Goal: Navigation & Orientation: Find specific page/section

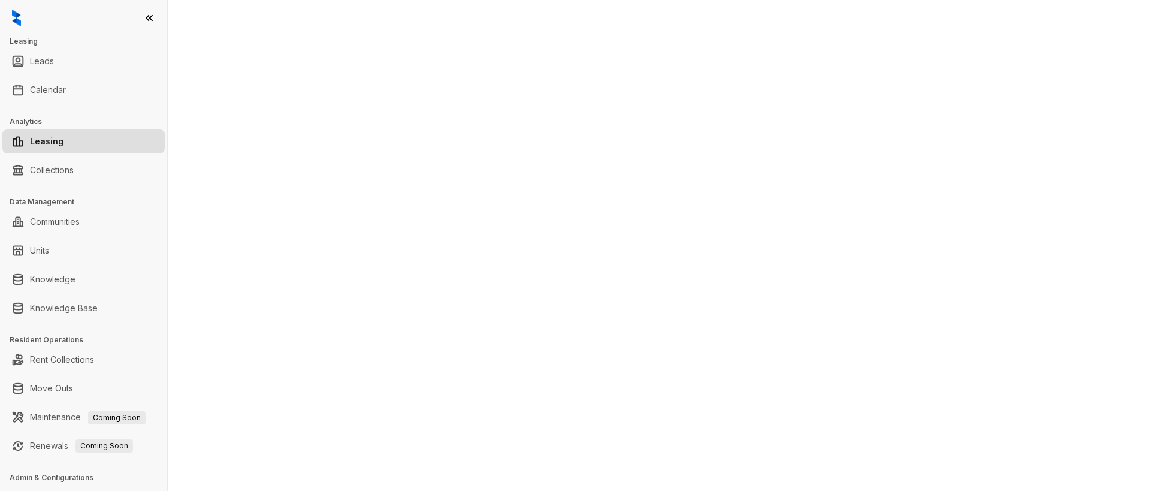
select select "******"
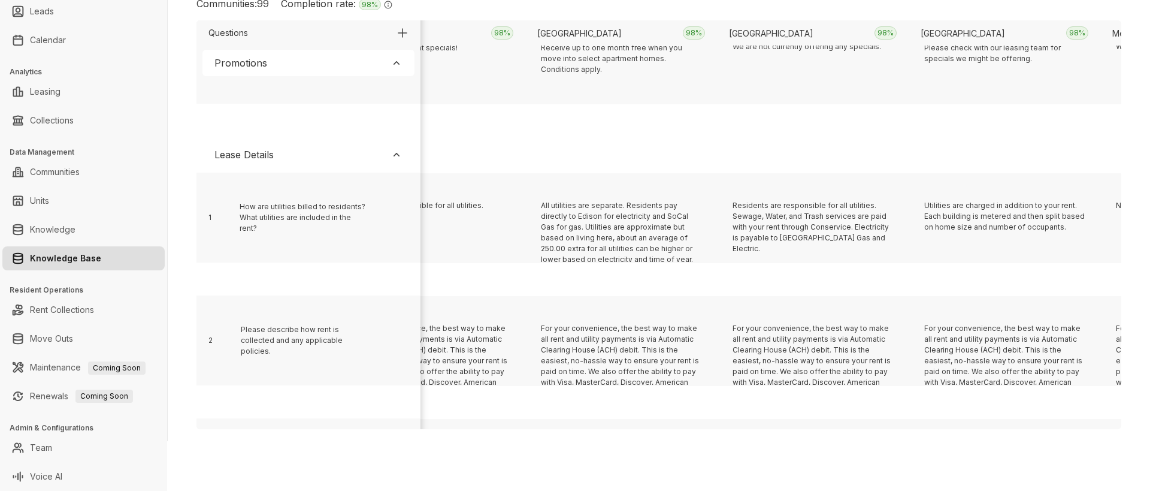
scroll to position [247, 1959]
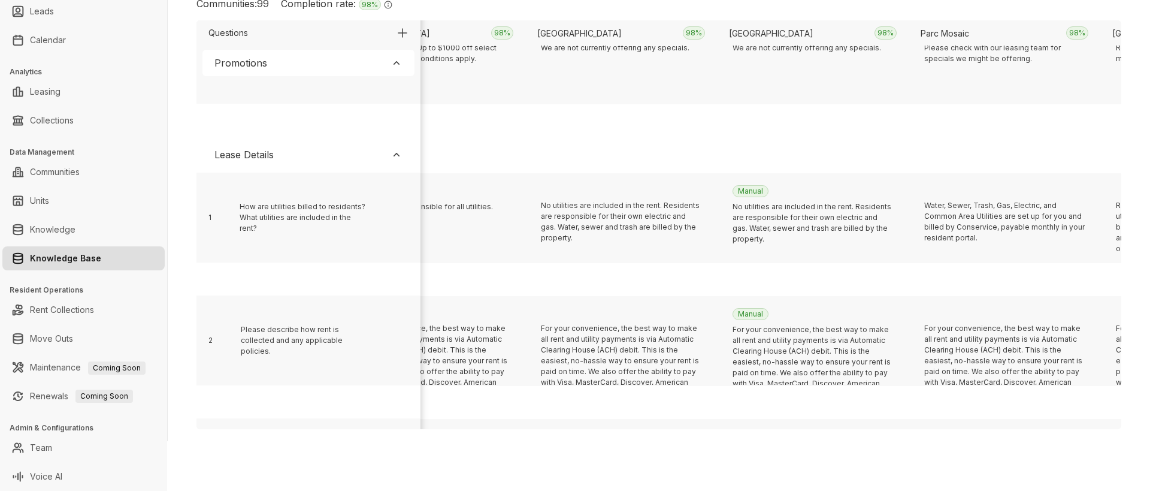
scroll to position [247, 617]
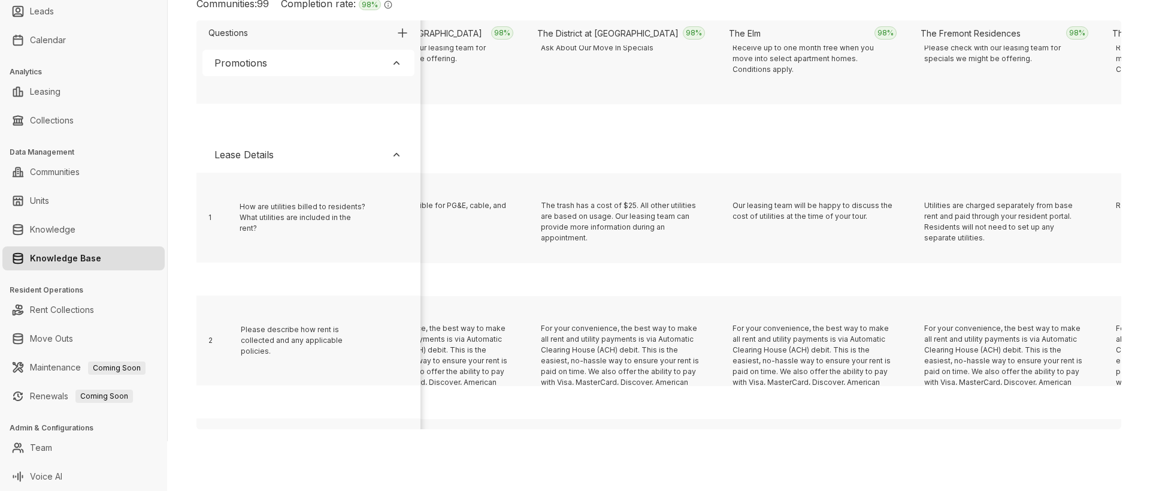
scroll to position [247, 2342]
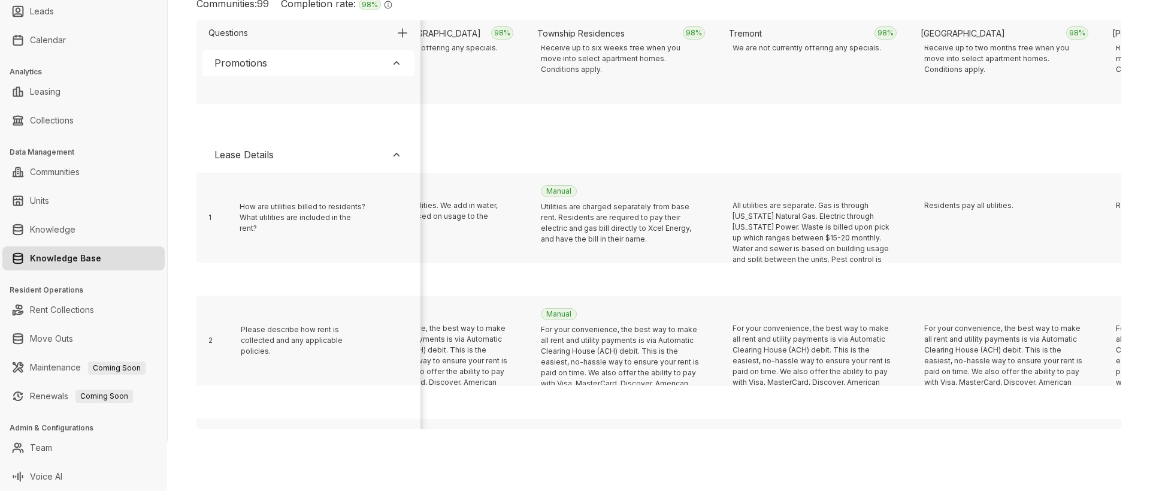
scroll to position [247, 12310]
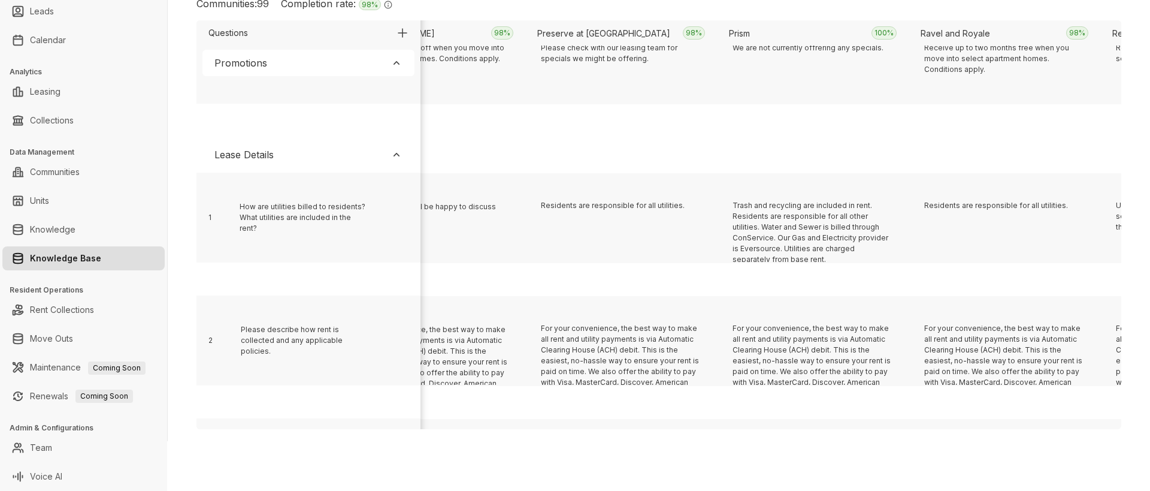
scroll to position [247, 3301]
